Goal: Task Accomplishment & Management: Manage account settings

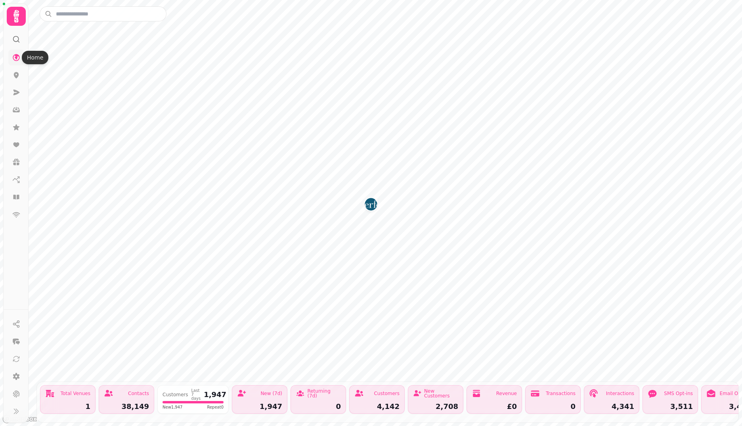
click at [18, 58] on icon at bounding box center [16, 57] width 8 height 8
click at [13, 377] on icon at bounding box center [16, 376] width 7 height 7
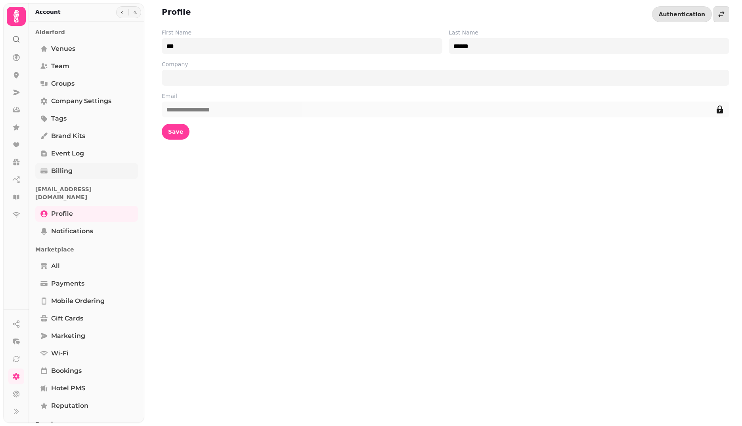
click at [64, 169] on span "Billing" at bounding box center [61, 171] width 21 height 10
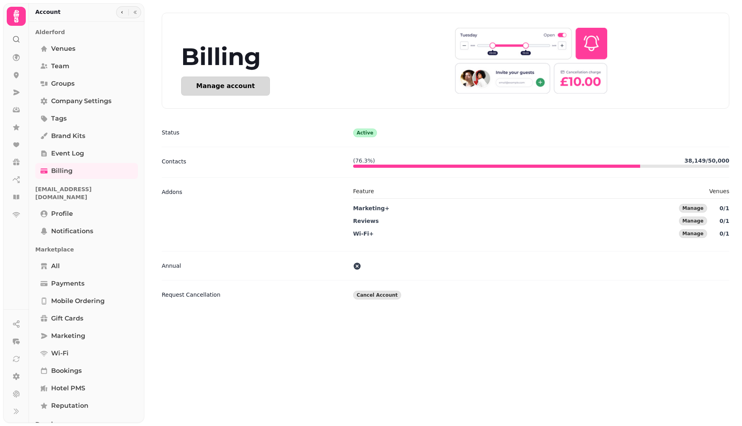
click at [242, 80] on button "Manage account" at bounding box center [225, 85] width 89 height 19
